Goal: Task Accomplishment & Management: Manage account settings

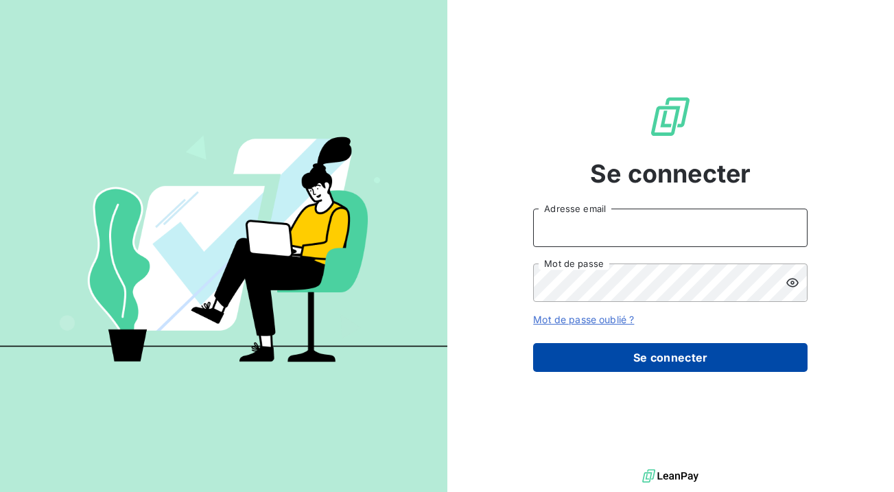
type input "[EMAIL_ADDRESS][DOMAIN_NAME]"
click at [685, 345] on button "Se connecter" at bounding box center [670, 357] width 274 height 29
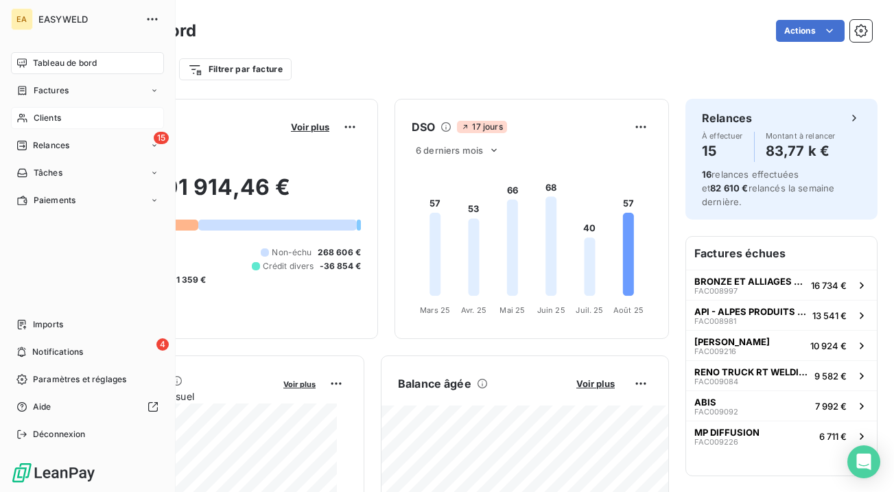
click at [57, 119] on span "Clients" at bounding box center [47, 118] width 27 height 12
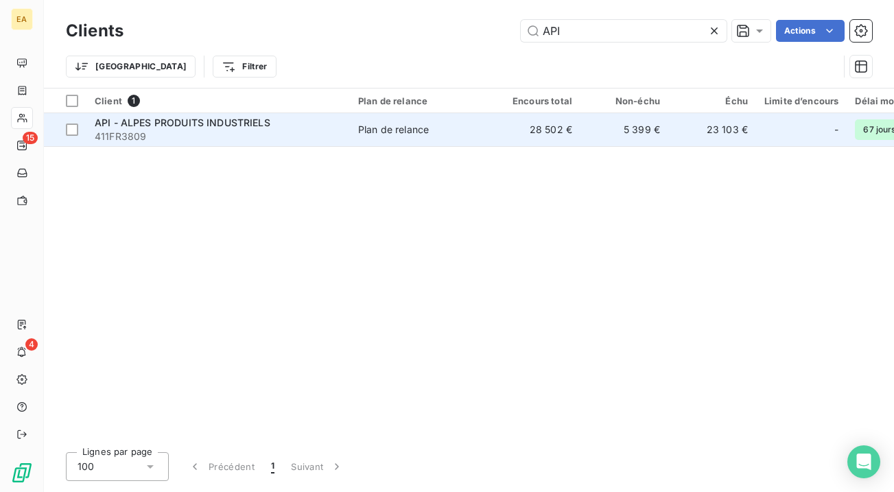
type input "API"
click at [472, 131] on span "Plan de relance" at bounding box center [421, 130] width 126 height 14
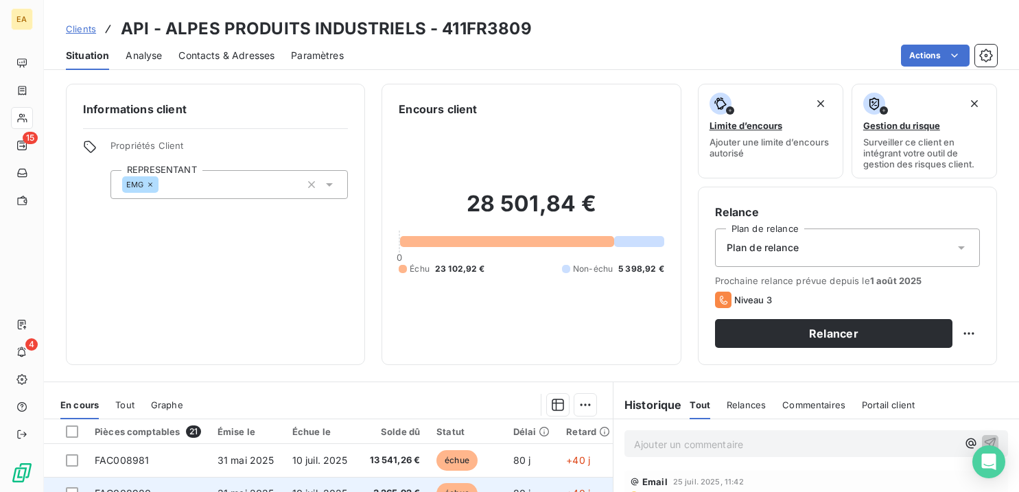
click at [322, 345] on div "Informations client Propriétés Client REPRESENTANT EMG" at bounding box center [215, 224] width 299 height 281
drag, startPoint x: 322, startPoint y: 345, endPoint x: 268, endPoint y: 324, distance: 57.6
click at [268, 324] on div "Informations client Propriétés Client REPRESENTANT EMG" at bounding box center [215, 224] width 299 height 281
drag, startPoint x: 268, startPoint y: 324, endPoint x: 252, endPoint y: 314, distance: 18.5
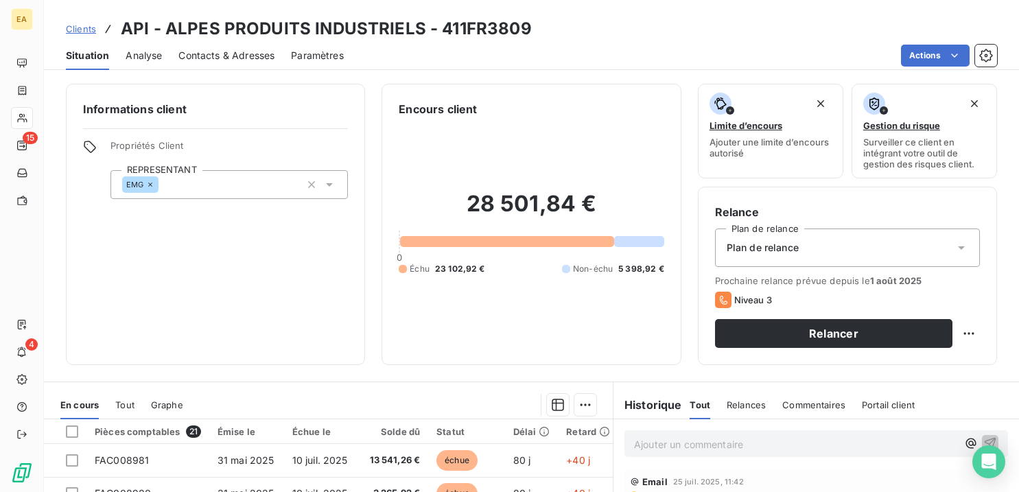
click at [252, 314] on div "Informations client Propriétés Client REPRESENTANT EMG" at bounding box center [215, 224] width 299 height 281
click at [521, 177] on div "28 501,84 € 0 Échu 23 102,92 € Non-échu 5 398,92 €" at bounding box center [531, 232] width 265 height 231
click at [493, 207] on h2 "28 501,84 €" at bounding box center [531, 210] width 265 height 41
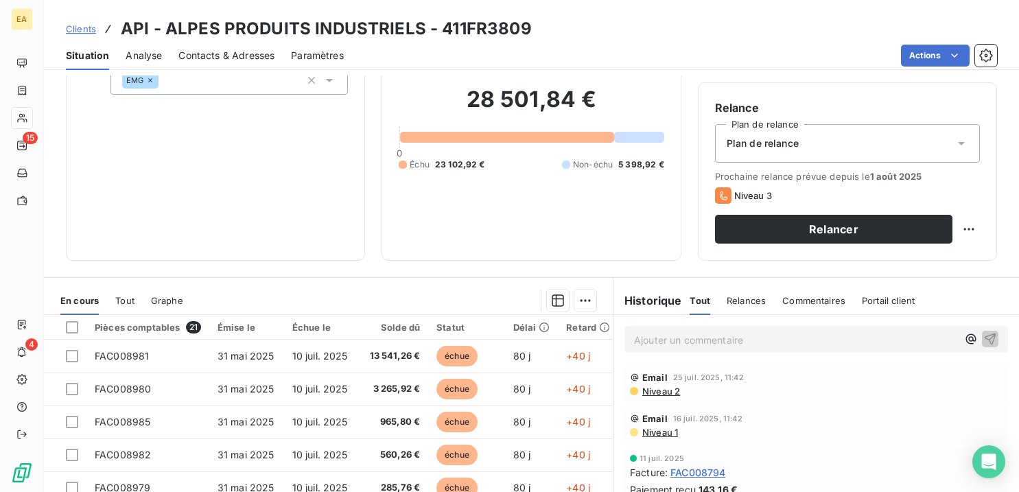
scroll to position [137, 0]
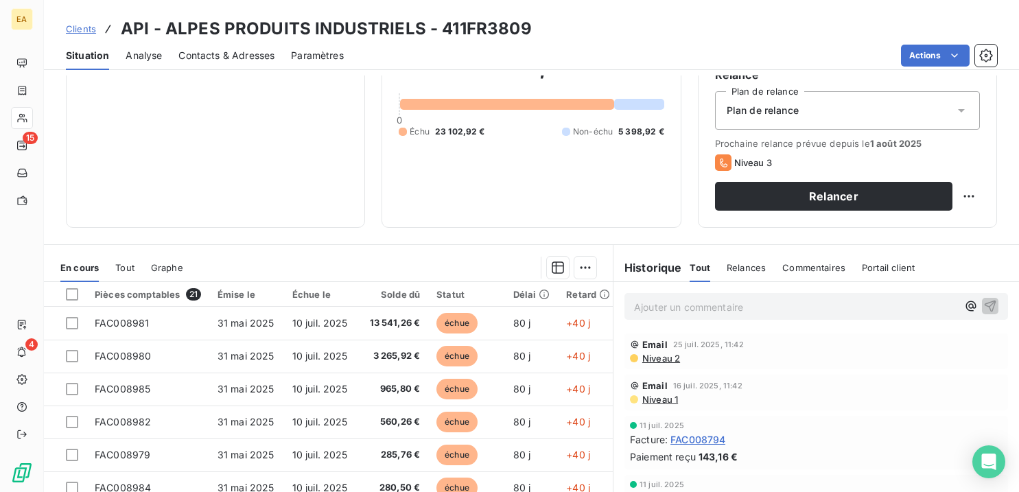
click at [543, 293] on icon at bounding box center [544, 294] width 11 height 11
click at [545, 292] on icon at bounding box center [544, 294] width 11 height 11
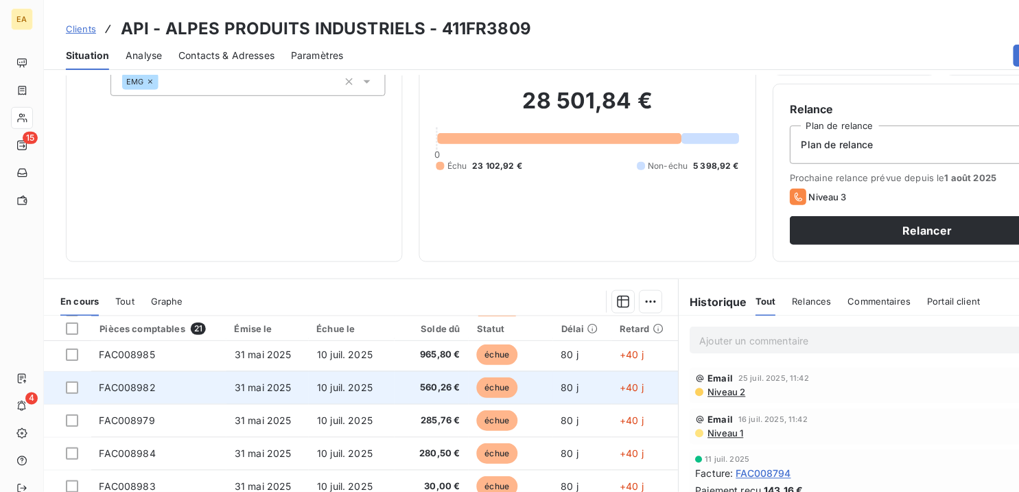
scroll to position [69, 0]
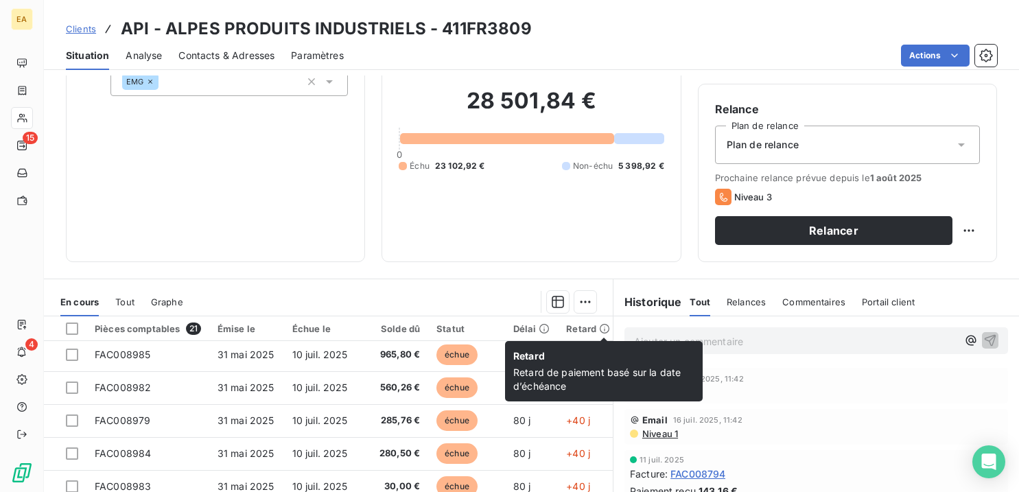
click at [600, 327] on icon at bounding box center [605, 329] width 10 height 10
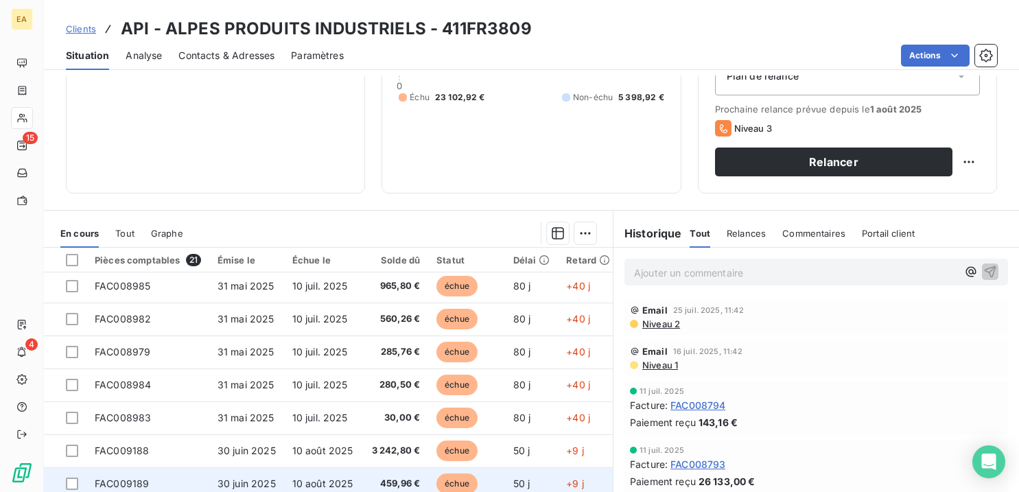
scroll to position [0, 0]
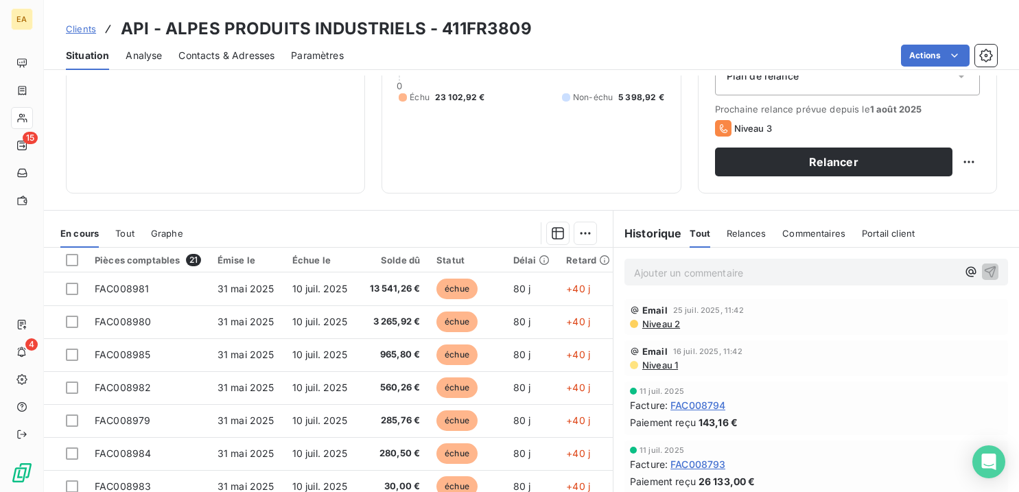
click at [652, 329] on span "Niveau 2" at bounding box center [660, 323] width 39 height 11
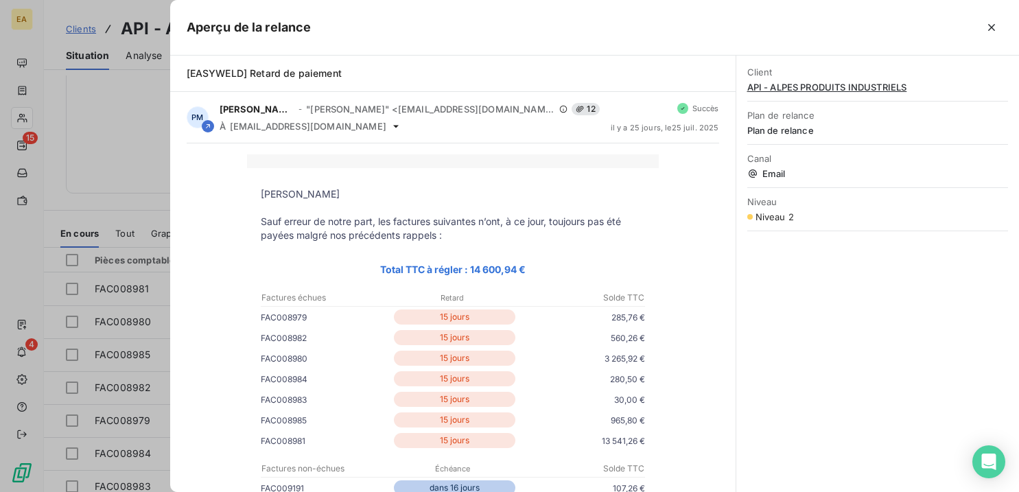
click at [292, 200] on p "[PERSON_NAME]" at bounding box center [453, 194] width 384 height 14
click at [285, 191] on p "[PERSON_NAME]" at bounding box center [453, 194] width 384 height 14
drag, startPoint x: 285, startPoint y: 191, endPoint x: 238, endPoint y: 185, distance: 47.8
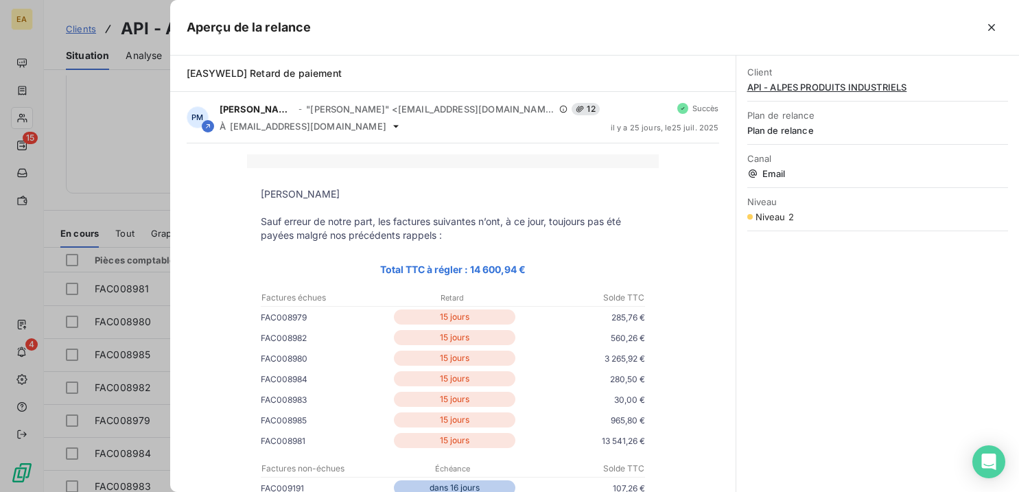
click at [270, 193] on p "[PERSON_NAME]" at bounding box center [453, 194] width 384 height 14
click at [893, 23] on icon "button" at bounding box center [992, 28] width 14 height 14
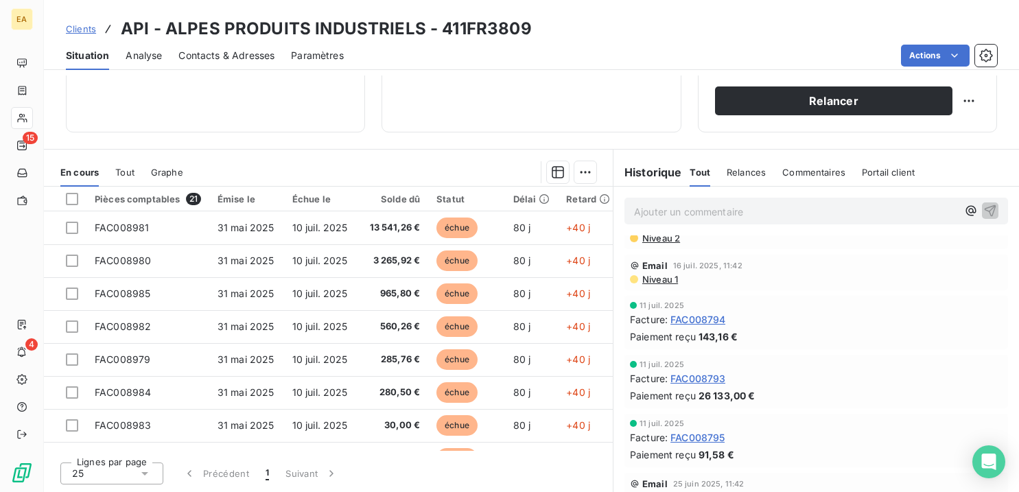
scroll to position [69, 0]
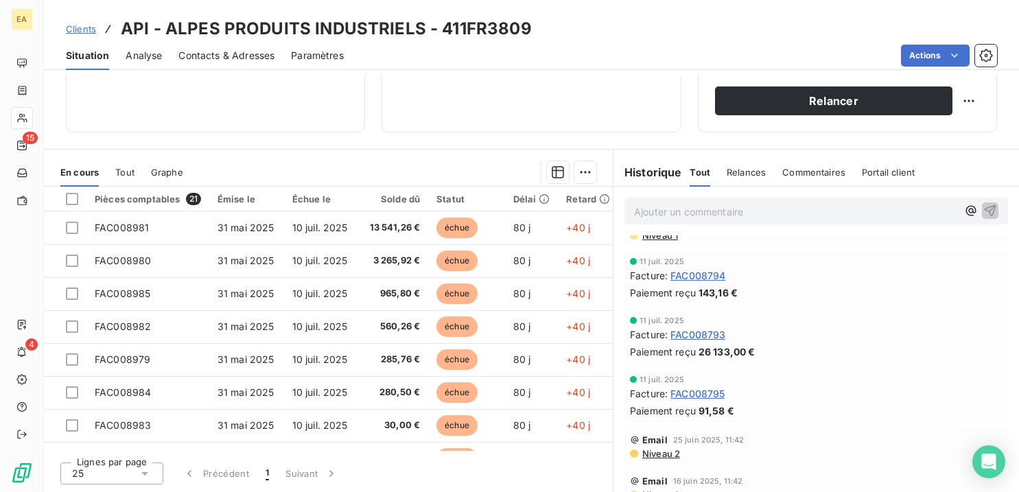
click at [660, 238] on span "Niveau 1" at bounding box center [659, 235] width 37 height 11
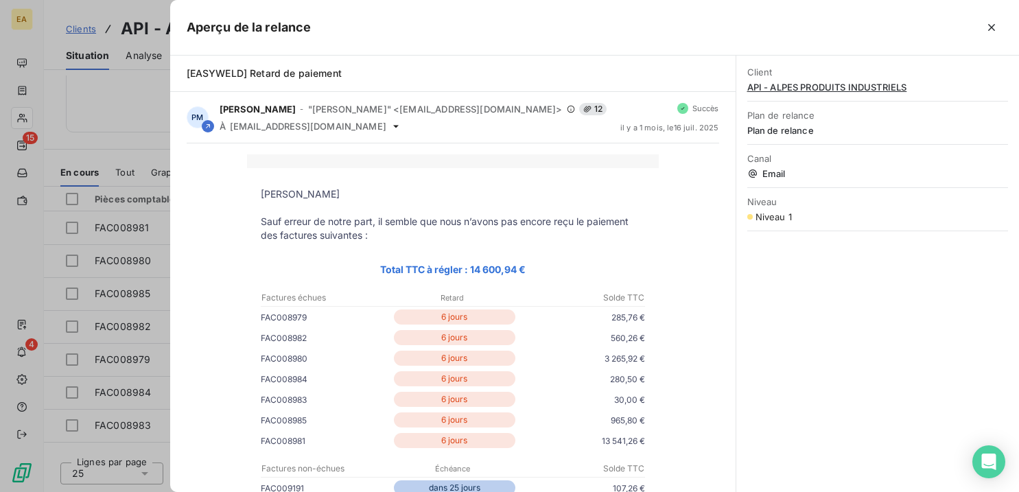
click at [602, 216] on p "Sauf erreur de notre part, il semble que nous n’avons pas encore reçu le paieme…" at bounding box center [453, 228] width 384 height 27
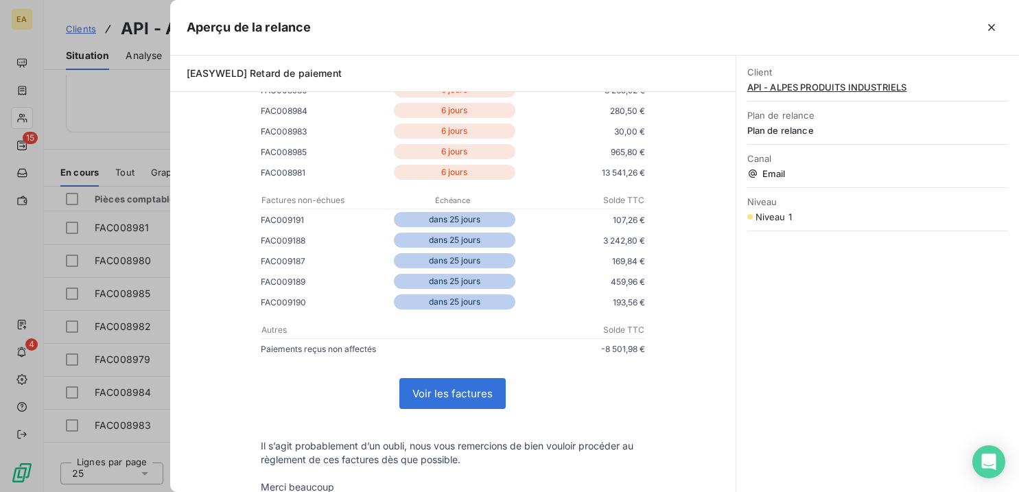
scroll to position [274, 0]
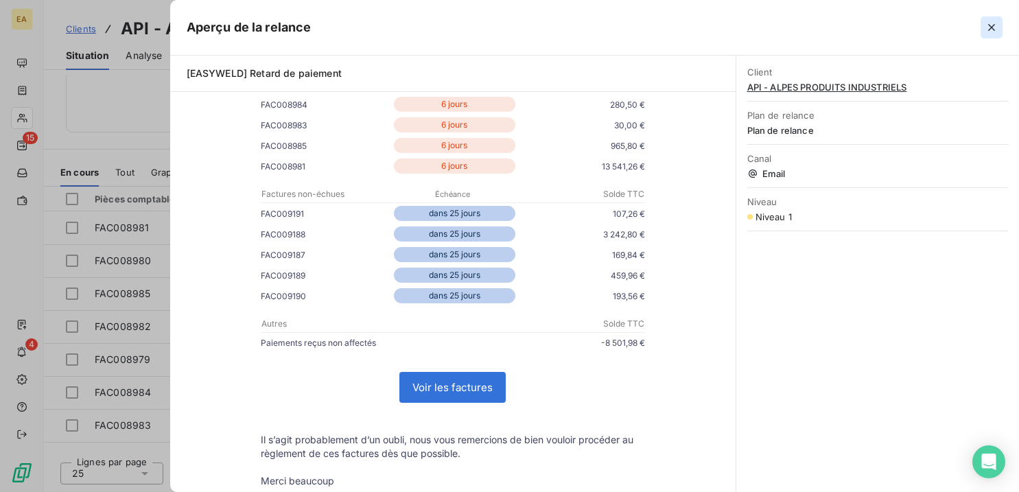
click at [893, 28] on icon "button" at bounding box center [992, 28] width 14 height 14
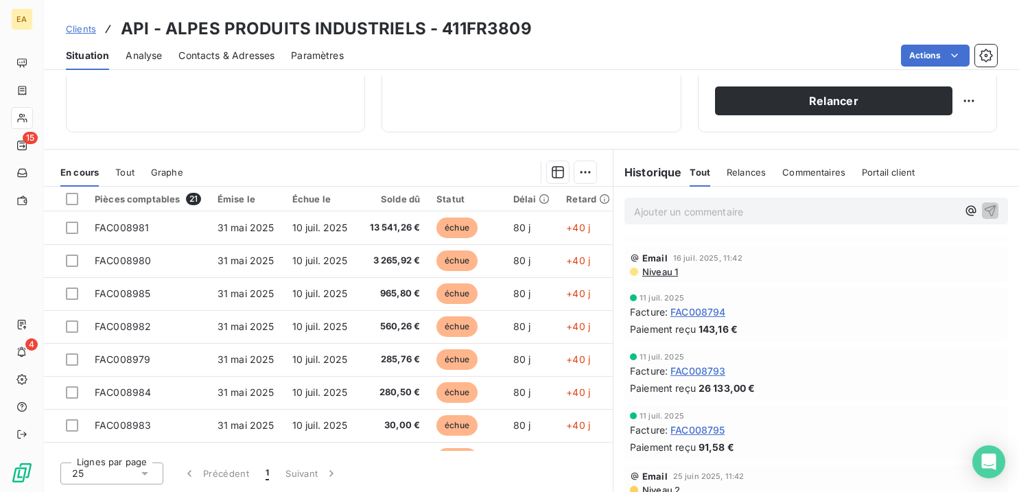
scroll to position [0, 0]
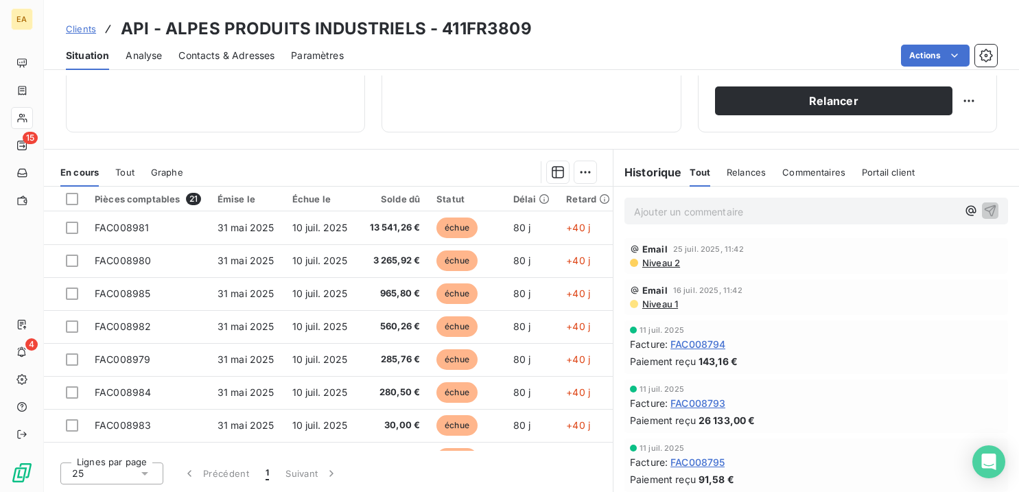
click at [647, 260] on span "Niveau 2" at bounding box center [660, 262] width 39 height 11
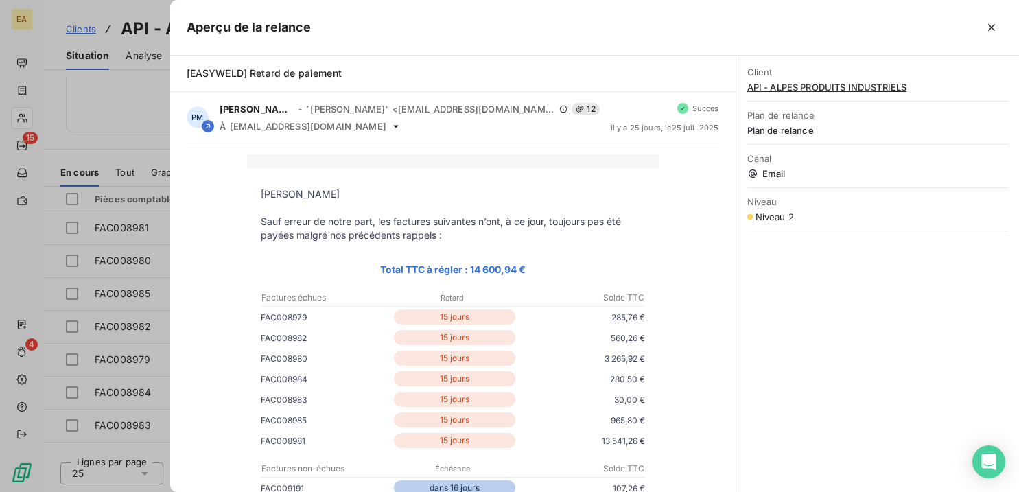
drag, startPoint x: 341, startPoint y: 218, endPoint x: 334, endPoint y: 248, distance: 31.6
click at [340, 218] on p "Sauf erreur de notre part, les factures suivantes n’ont, à ce jour, toujours pa…" at bounding box center [453, 228] width 384 height 27
click at [893, 318] on div "Client API - ALPES PRODUITS INDUSTRIELS Plan de relance Plan de relance Canal E…" at bounding box center [877, 274] width 283 height 436
click at [893, 24] on icon "button" at bounding box center [992, 28] width 14 height 14
